Goal: Information Seeking & Learning: Learn about a topic

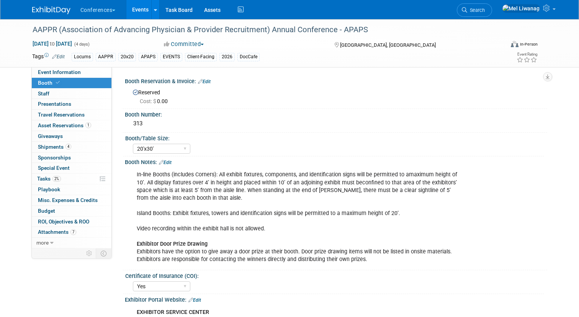
select select "20'x30'"
select select "Yes"
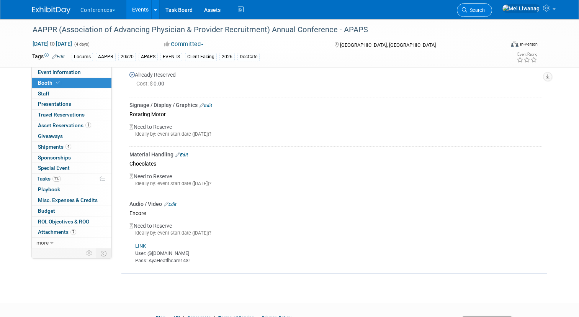
click at [492, 16] on link "Search" at bounding box center [474, 9] width 35 height 13
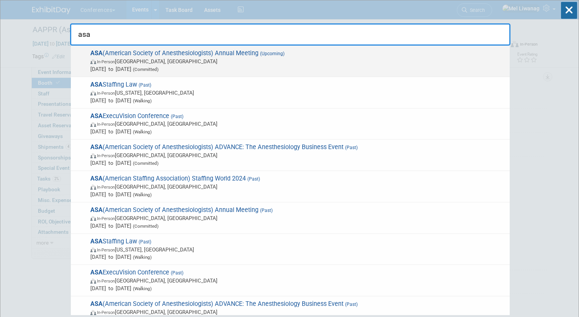
type input "asa"
click at [170, 62] on span "In-Person [GEOGRAPHIC_DATA], [GEOGRAPHIC_DATA]" at bounding box center [297, 61] width 415 height 8
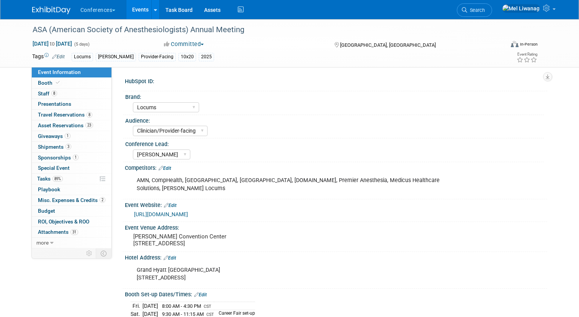
select select "Locums"
select select "Clinician/Provider-facing"
select select "[PERSON_NAME]"
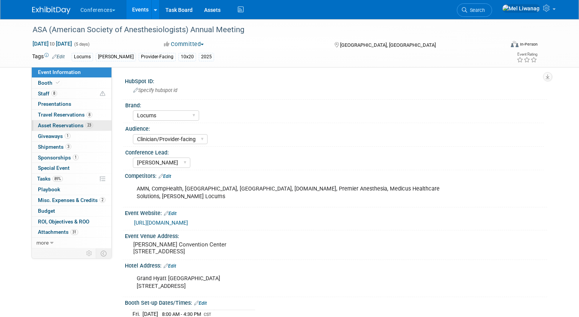
click at [81, 126] on span "Asset Reservations 23" at bounding box center [65, 125] width 55 height 6
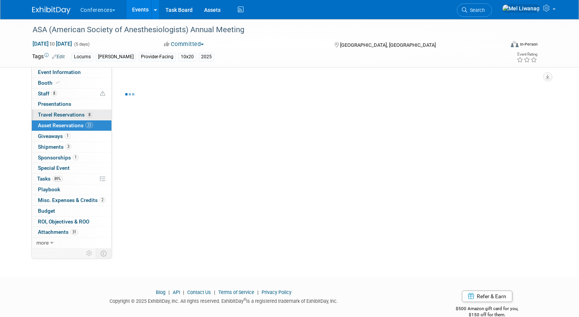
click at [81, 118] on span "Travel Reservations 8" at bounding box center [65, 114] width 54 height 6
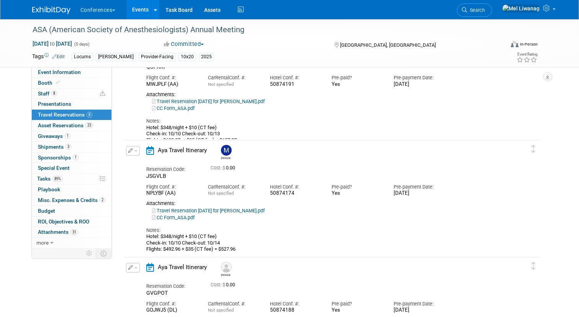
scroll to position [310, 0]
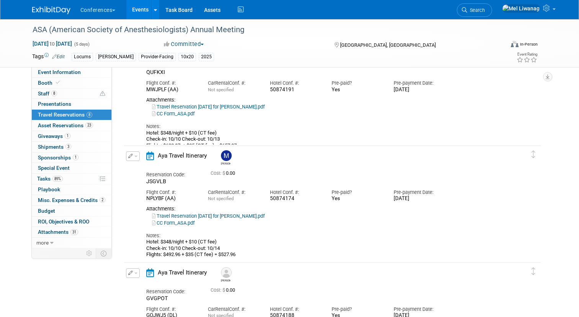
click at [231, 97] on div "Attachments:" at bounding box center [326, 100] width 360 height 6
click at [231, 104] on link "Travel Reservation October 10 for ROBERT HAROLD WOLF.pdf" at bounding box center [208, 107] width 113 height 6
click at [60, 69] on span "Event Information" at bounding box center [59, 72] width 43 height 6
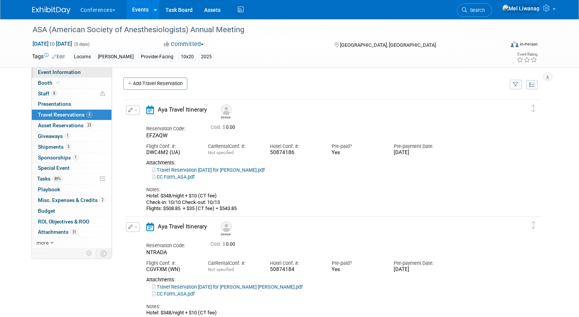
select select "Locums"
select select "Clinician/Provider-facing"
select select "[PERSON_NAME]"
